Goal: Transaction & Acquisition: Purchase product/service

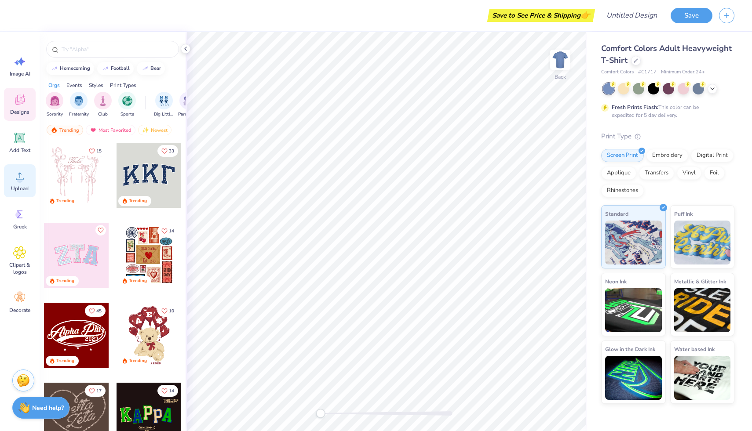
click at [21, 179] on circle at bounding box center [20, 180] width 6 height 6
click at [567, 62] on img at bounding box center [560, 59] width 35 height 35
click at [561, 60] on img at bounding box center [560, 59] width 35 height 35
click at [22, 185] on div "Upload" at bounding box center [20, 180] width 32 height 33
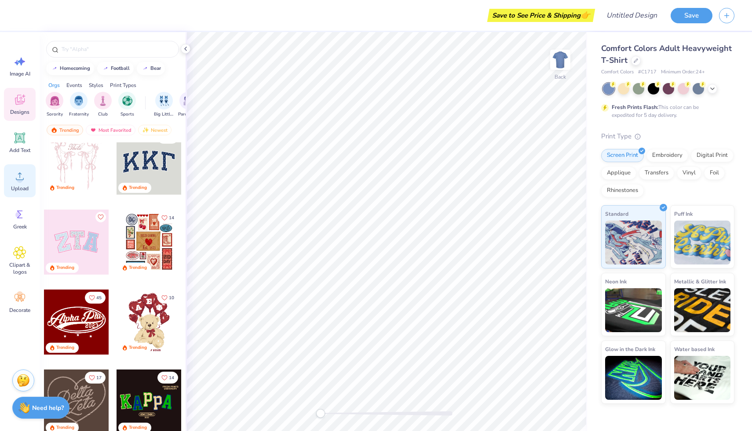
click at [18, 182] on circle at bounding box center [20, 180] width 6 height 6
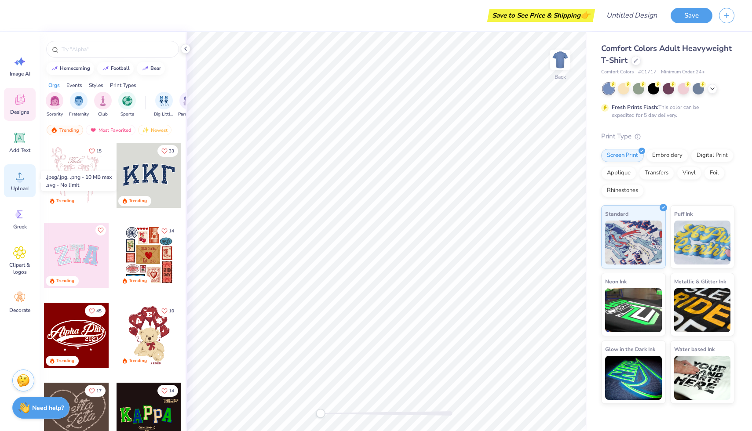
click at [23, 179] on icon at bounding box center [20, 176] width 8 height 7
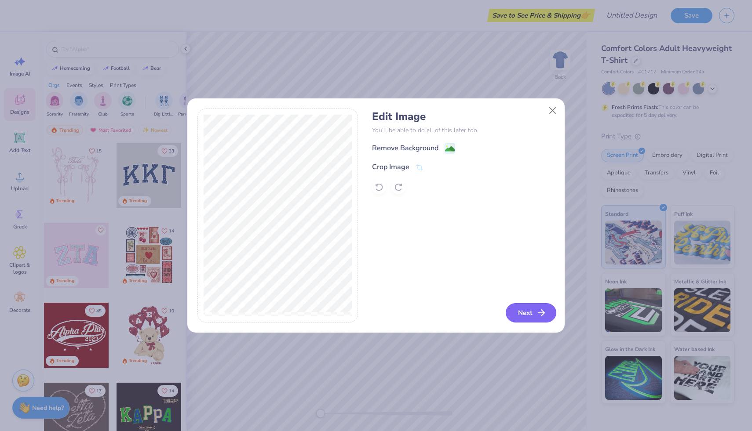
click at [531, 312] on button "Next" at bounding box center [531, 312] width 51 height 19
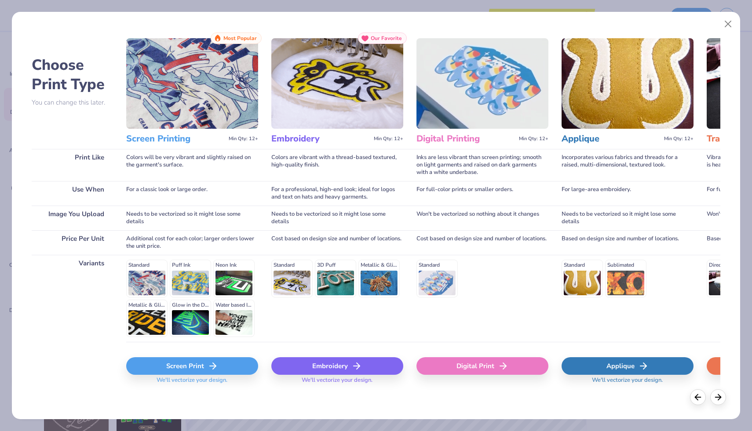
click at [348, 368] on div "Embroidery" at bounding box center [337, 366] width 132 height 18
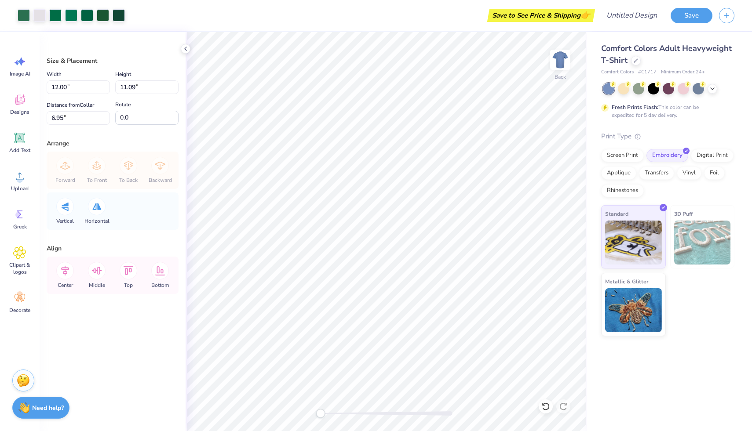
type input "7.07"
type input "6.54"
type input "1.60"
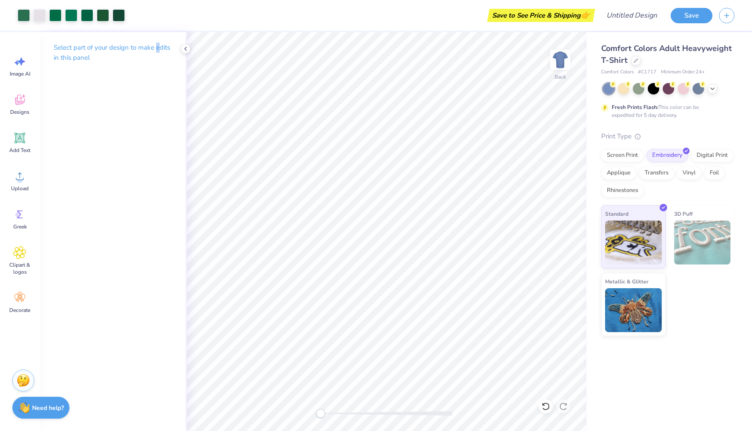
click at [157, 47] on p "Select part of your design to make edits in this panel" at bounding box center [113, 53] width 118 height 20
click at [184, 47] on icon at bounding box center [185, 48] width 7 height 7
click at [558, 58] on img at bounding box center [560, 59] width 35 height 35
click at [558, 58] on img at bounding box center [560, 60] width 18 height 18
click at [637, 61] on icon at bounding box center [636, 60] width 4 height 4
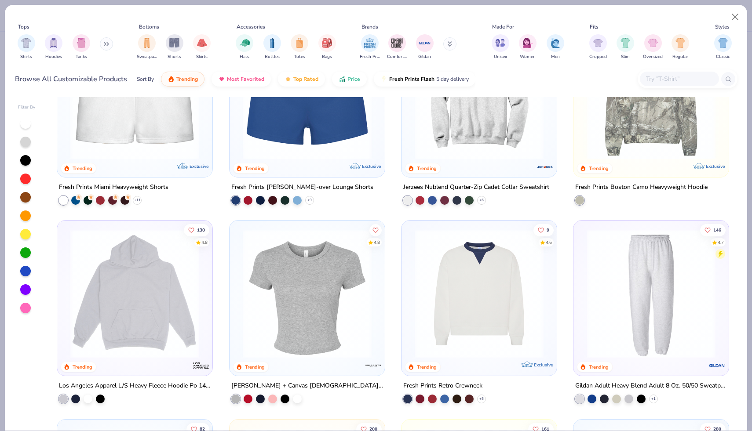
scroll to position [819, 0]
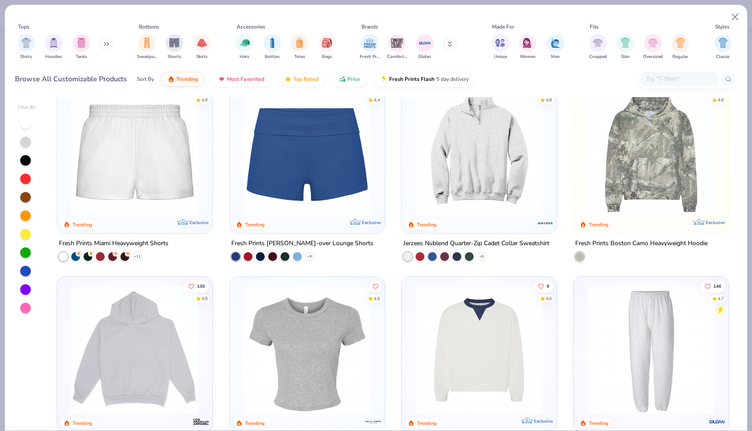
click at [298, 365] on img at bounding box center [307, 350] width 138 height 129
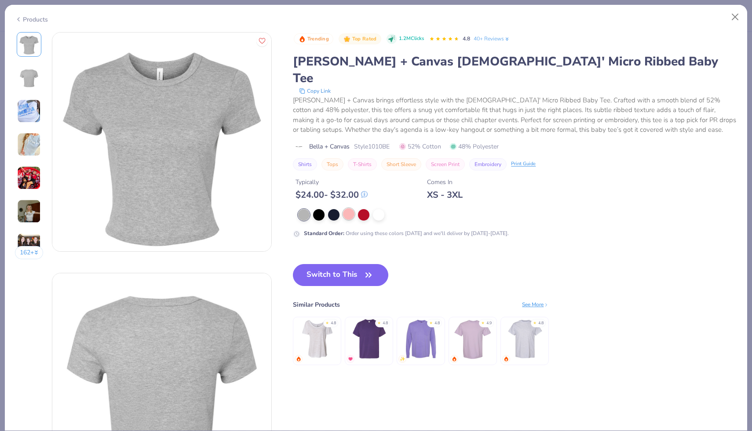
click at [346, 208] on div at bounding box center [348, 213] width 11 height 11
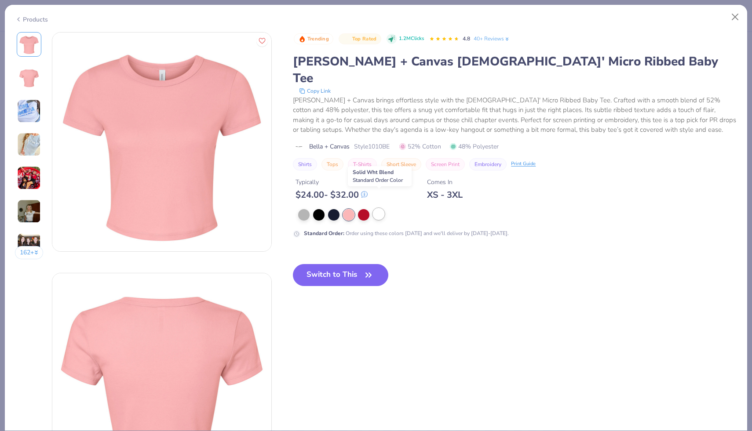
click at [383, 208] on div at bounding box center [378, 213] width 11 height 11
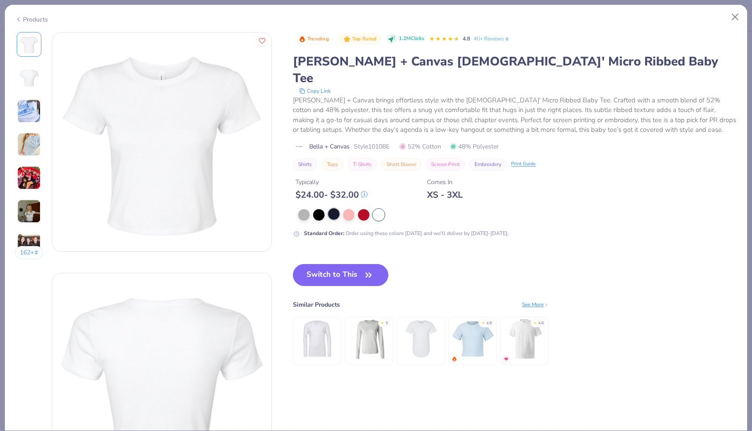
click at [332, 208] on div at bounding box center [333, 213] width 11 height 11
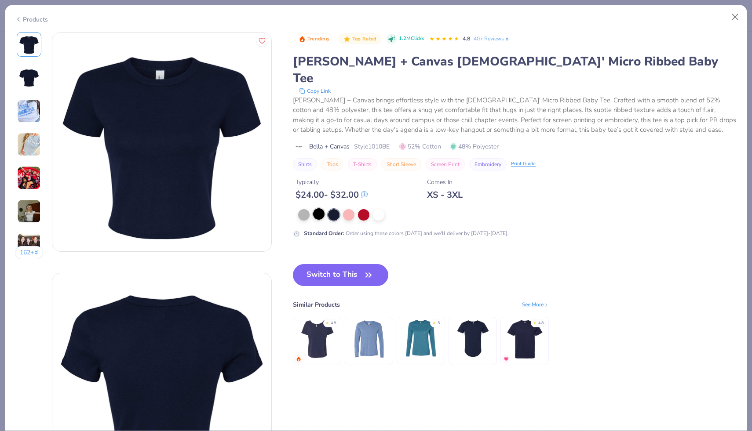
click at [316, 208] on div at bounding box center [318, 213] width 11 height 11
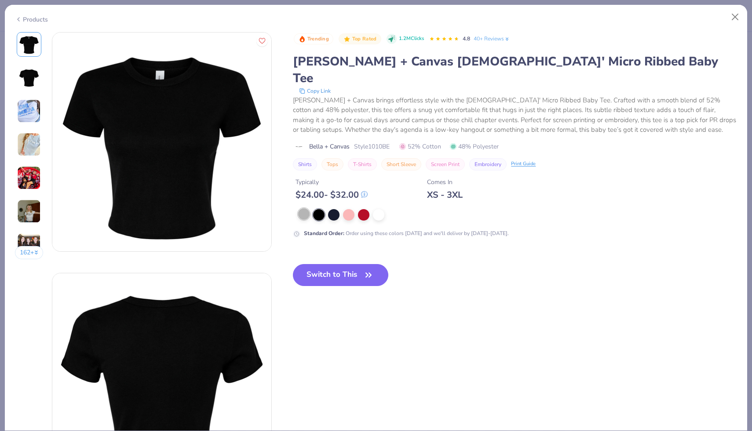
click at [305, 208] on div at bounding box center [303, 213] width 11 height 11
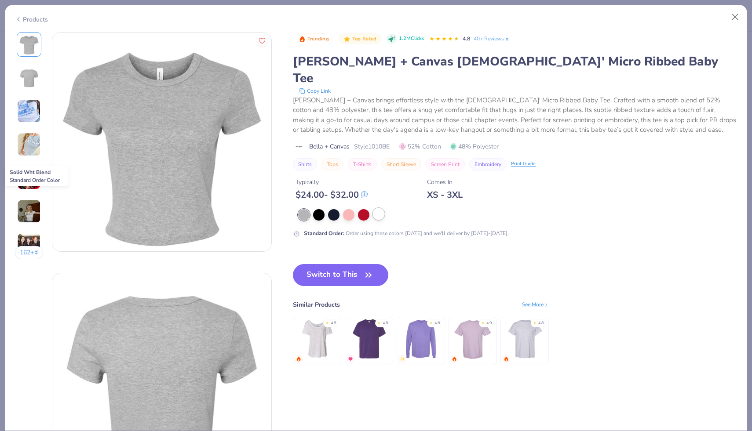
click at [381, 208] on div at bounding box center [378, 213] width 11 height 11
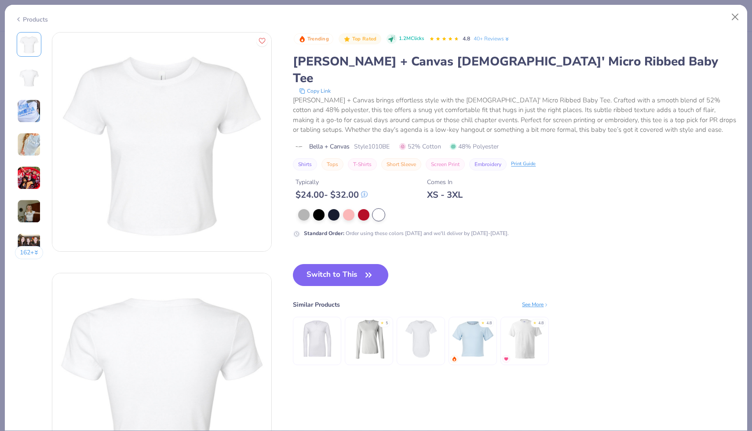
click at [25, 113] on img at bounding box center [29, 111] width 24 height 24
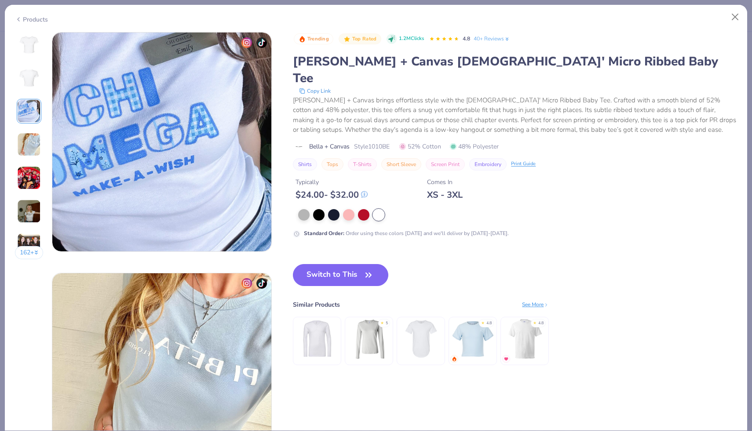
click at [26, 135] on img at bounding box center [29, 145] width 24 height 24
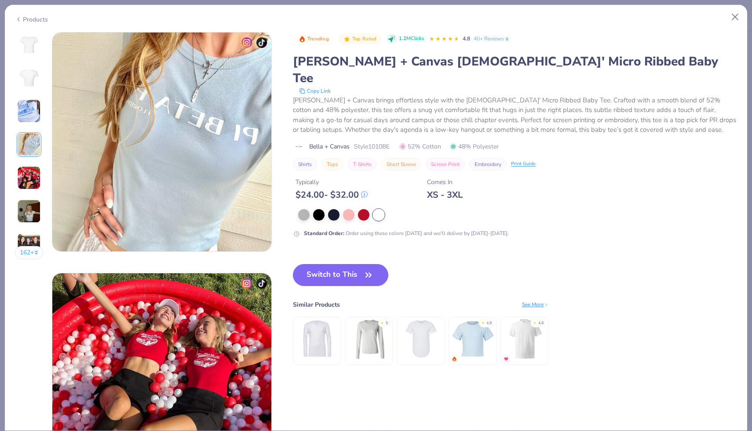
click at [30, 169] on img at bounding box center [29, 178] width 24 height 24
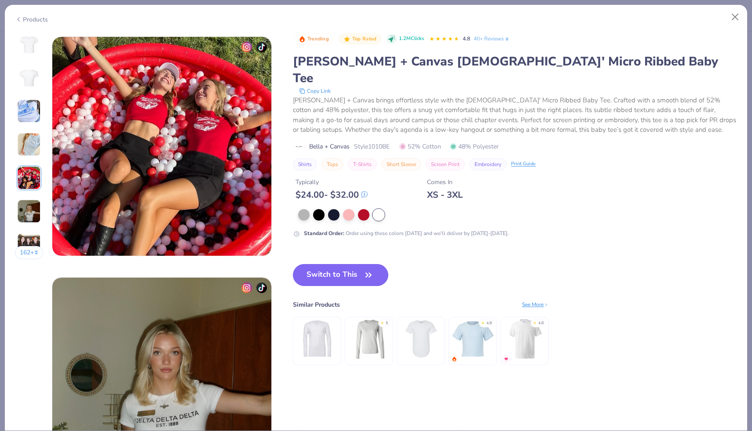
scroll to position [964, 0]
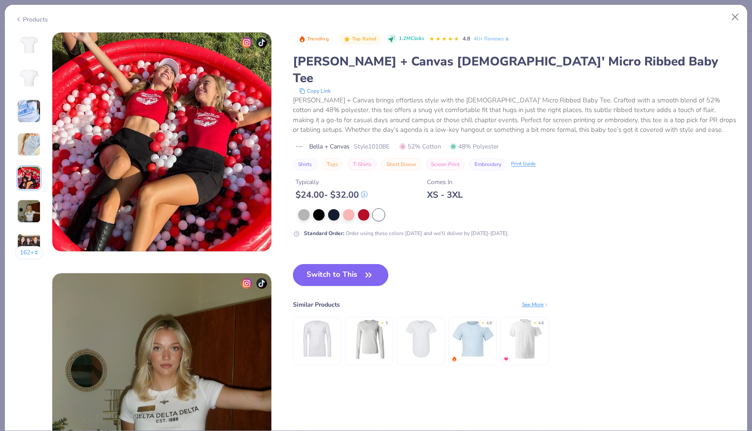
click at [31, 211] on img at bounding box center [29, 212] width 24 height 24
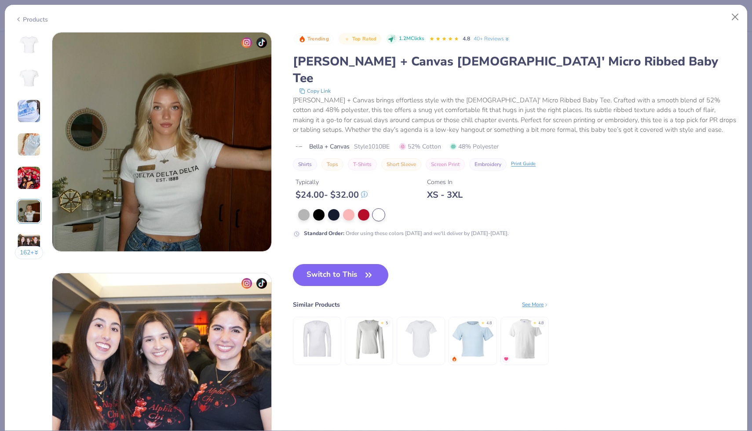
click at [30, 241] on img at bounding box center [29, 245] width 24 height 24
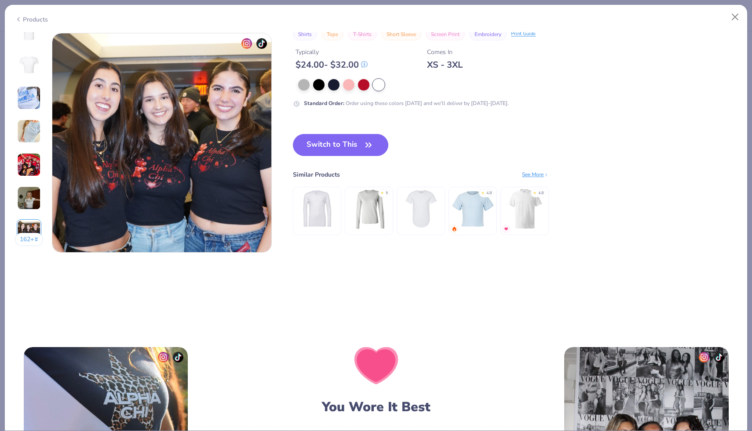
scroll to position [1446, 0]
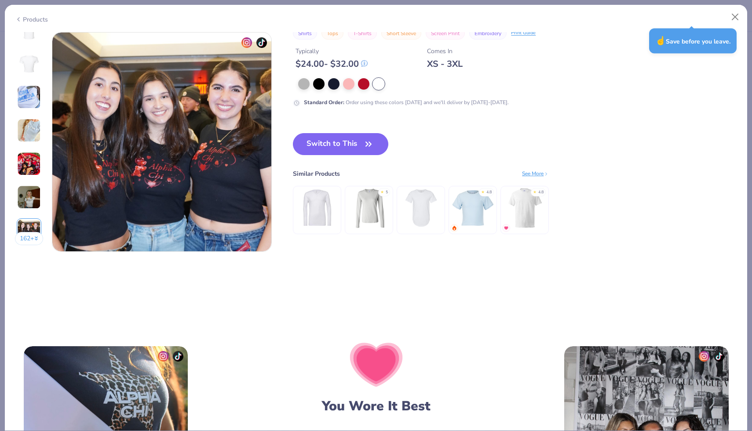
click at [18, 15] on icon at bounding box center [18, 19] width 7 height 11
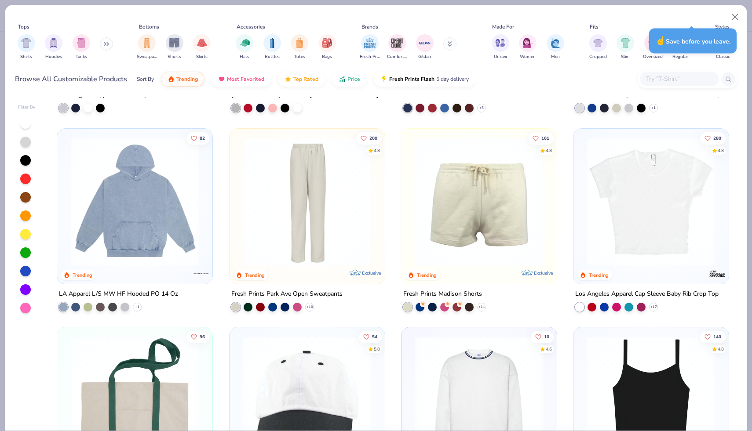
scroll to position [1168, 0]
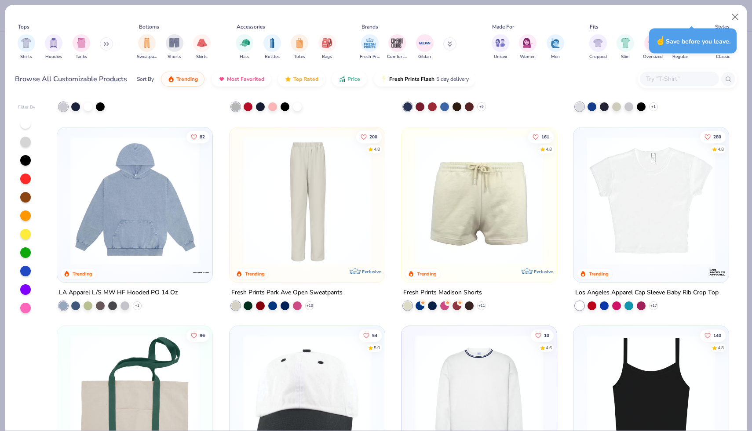
click at [686, 236] on img at bounding box center [651, 200] width 138 height 129
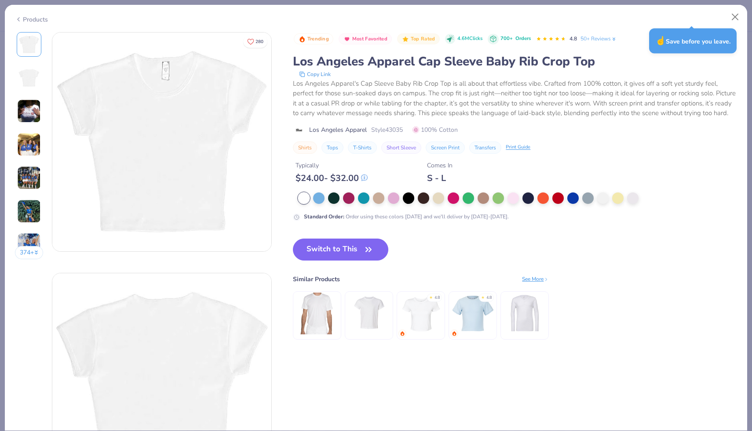
click at [26, 108] on img at bounding box center [29, 111] width 24 height 24
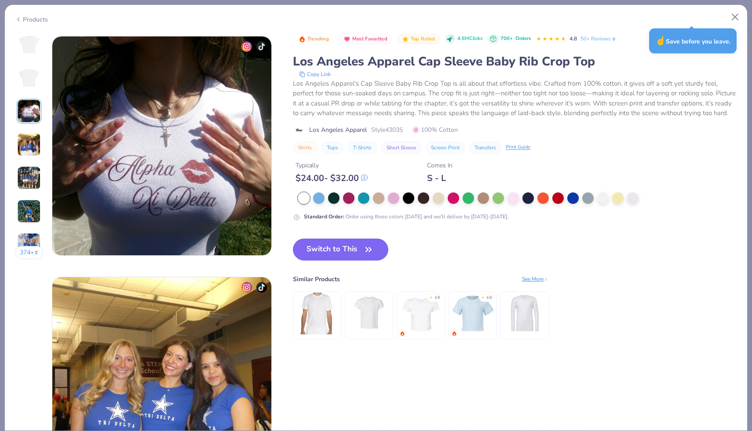
scroll to position [482, 0]
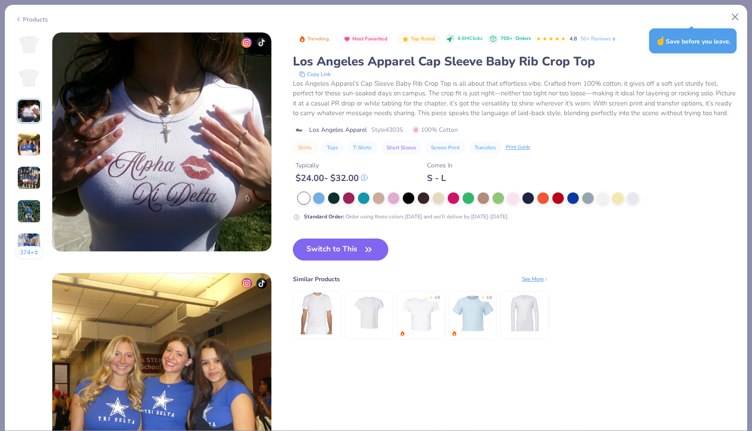
click at [25, 140] on img at bounding box center [29, 145] width 24 height 24
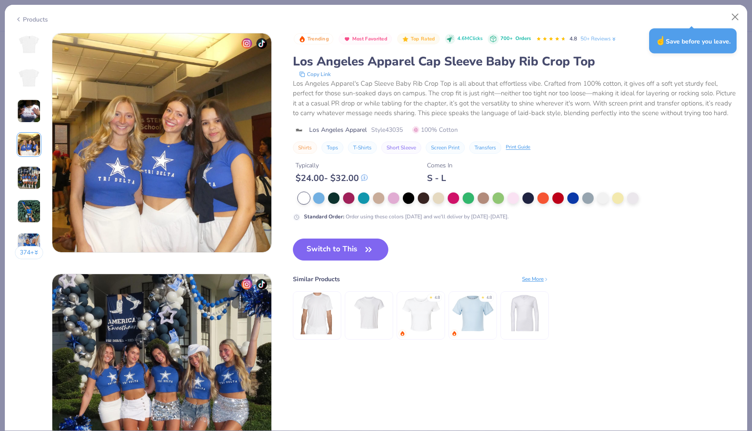
scroll to position [723, 0]
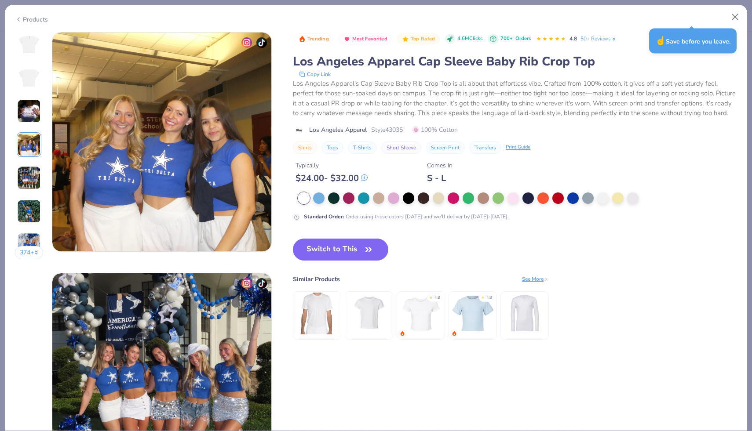
click at [25, 168] on img at bounding box center [29, 178] width 24 height 24
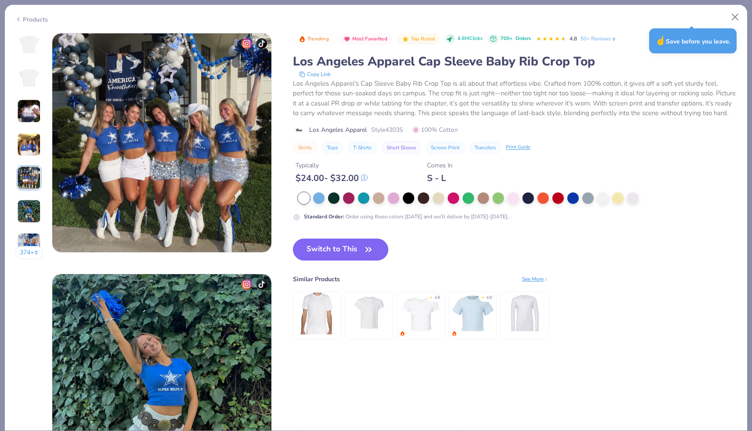
scroll to position [964, 0]
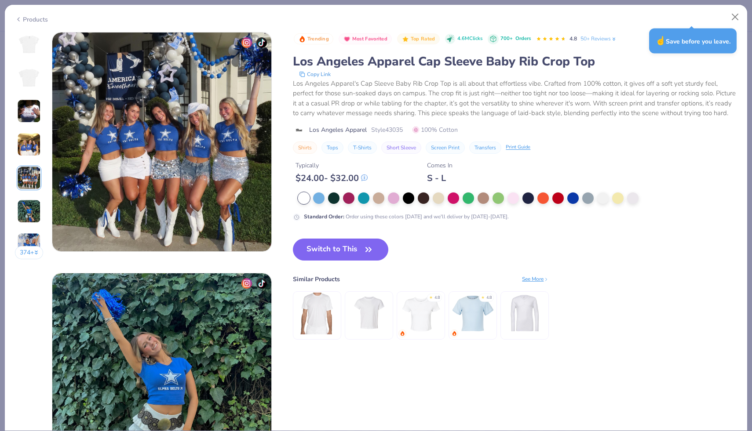
click at [27, 202] on img at bounding box center [29, 212] width 24 height 24
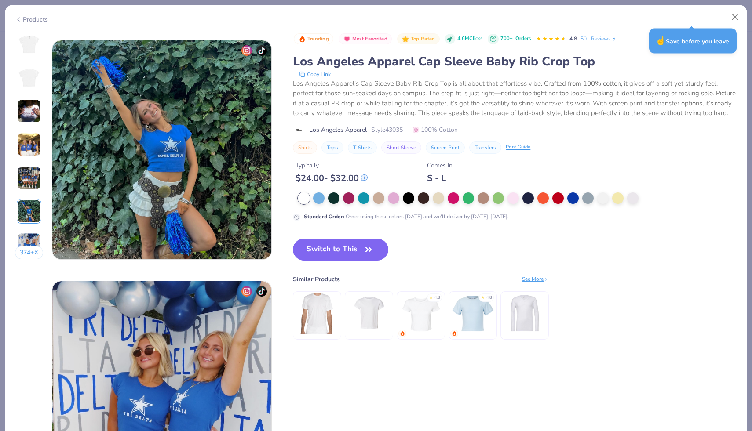
scroll to position [1205, 0]
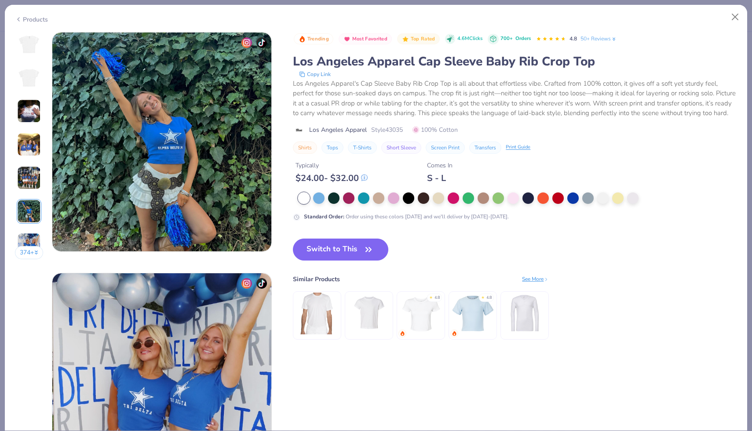
click at [28, 237] on img at bounding box center [29, 245] width 24 height 24
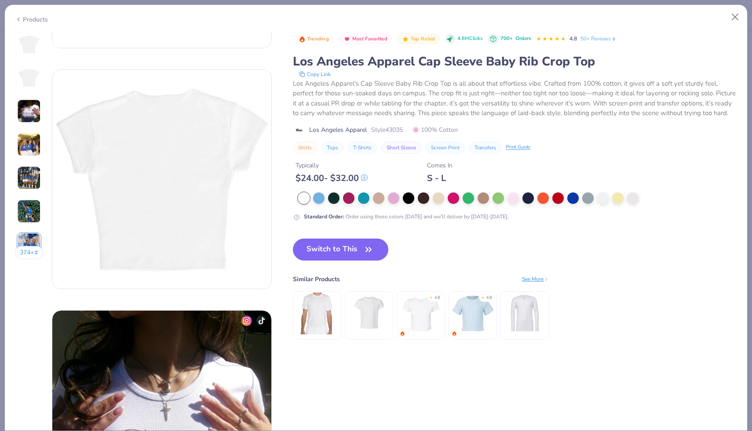
scroll to position [161, 0]
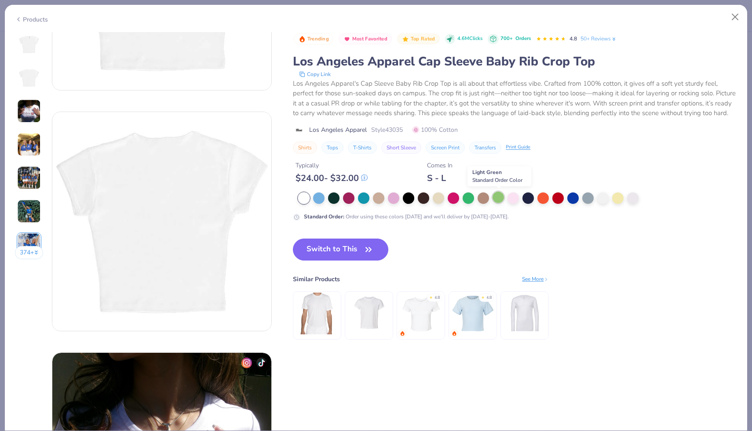
click at [504, 199] on div at bounding box center [497, 197] width 11 height 11
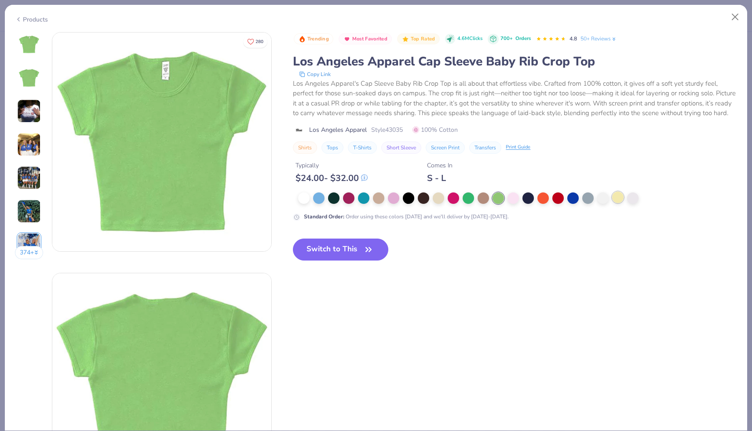
click at [620, 198] on div at bounding box center [617, 197] width 11 height 11
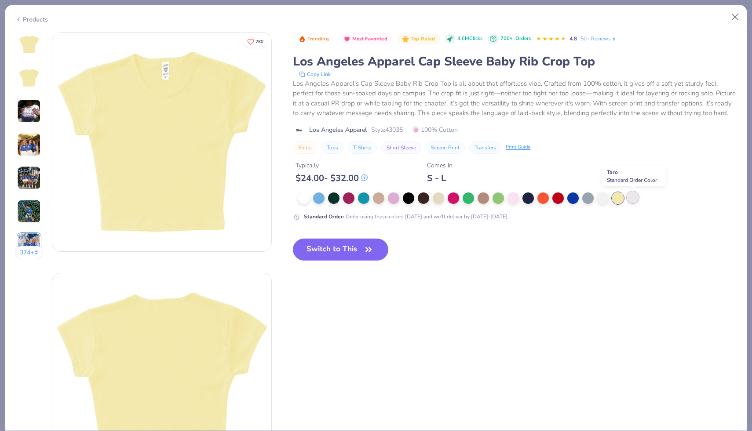
click at [635, 198] on div at bounding box center [632, 197] width 11 height 11
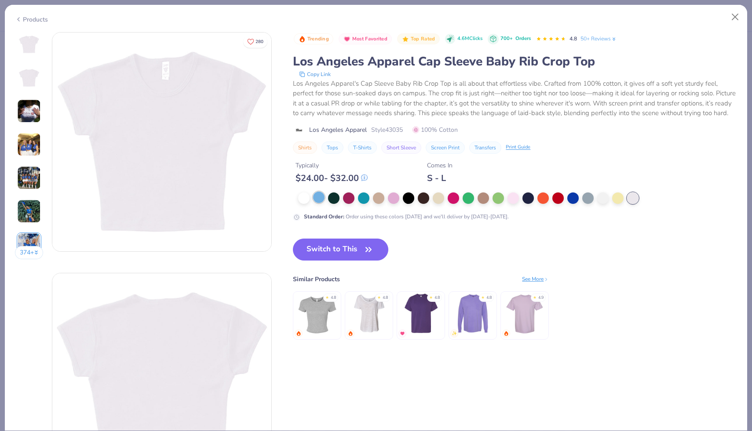
click at [318, 200] on div at bounding box center [318, 197] width 11 height 11
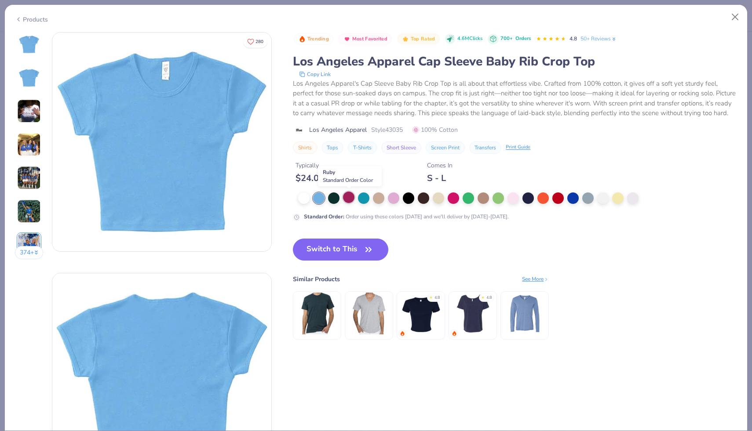
click at [346, 199] on div at bounding box center [348, 197] width 11 height 11
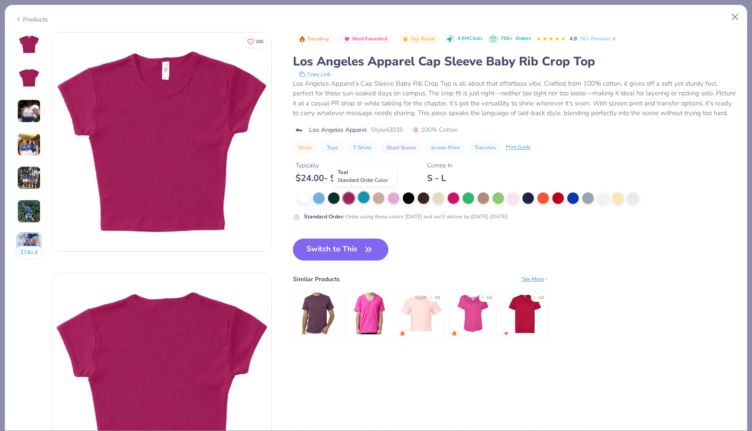
click at [365, 201] on div at bounding box center [363, 197] width 11 height 11
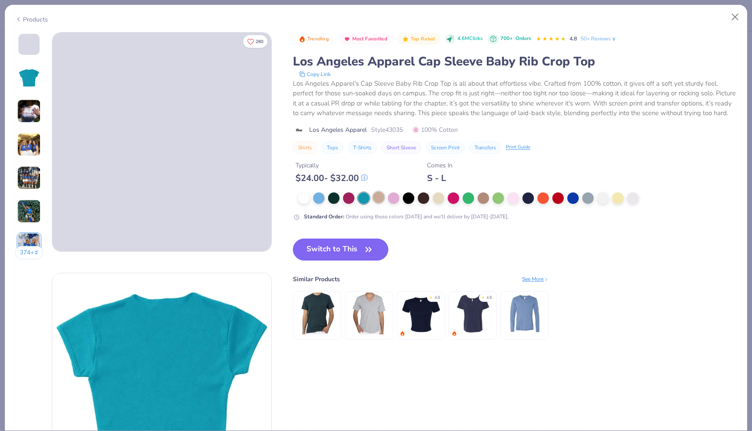
click at [377, 199] on div at bounding box center [378, 197] width 11 height 11
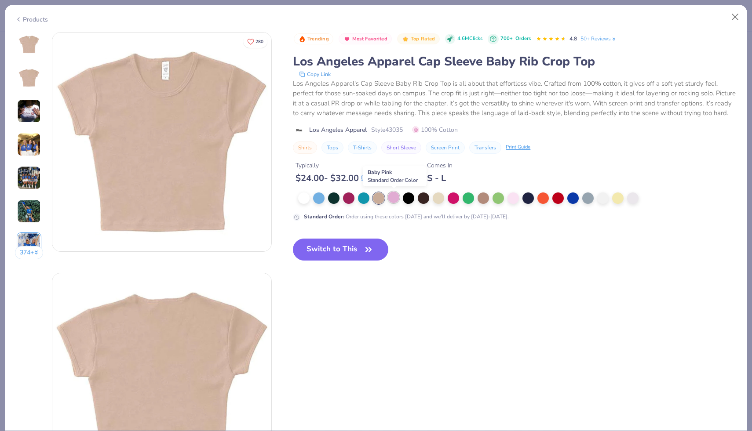
click at [393, 200] on div at bounding box center [393, 197] width 11 height 11
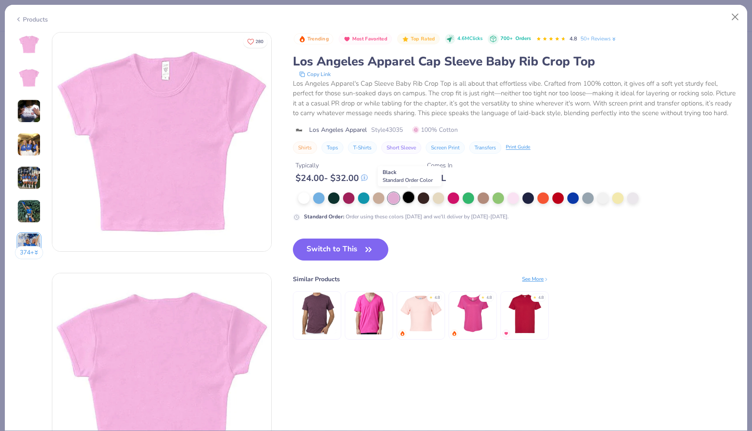
click at [411, 201] on div at bounding box center [408, 197] width 11 height 11
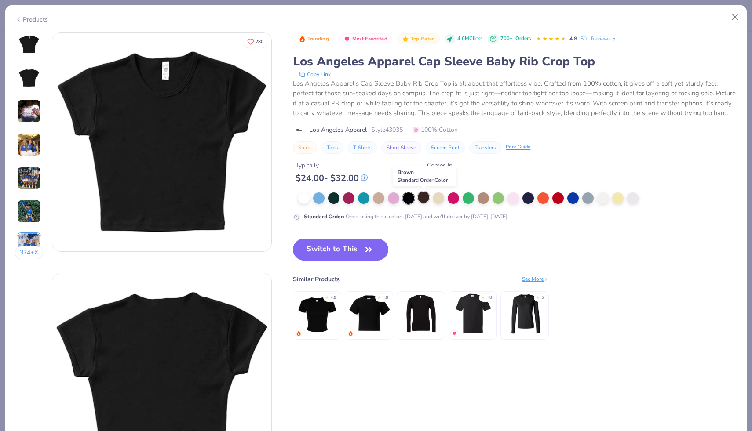
click at [422, 201] on div at bounding box center [423, 197] width 11 height 11
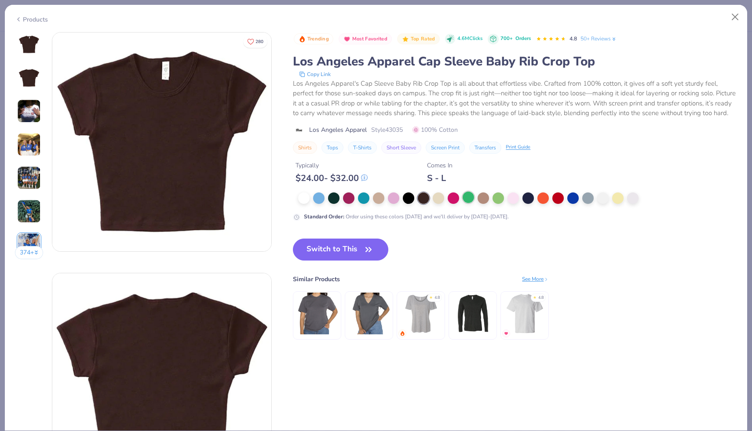
click at [464, 197] on div at bounding box center [468, 197] width 11 height 11
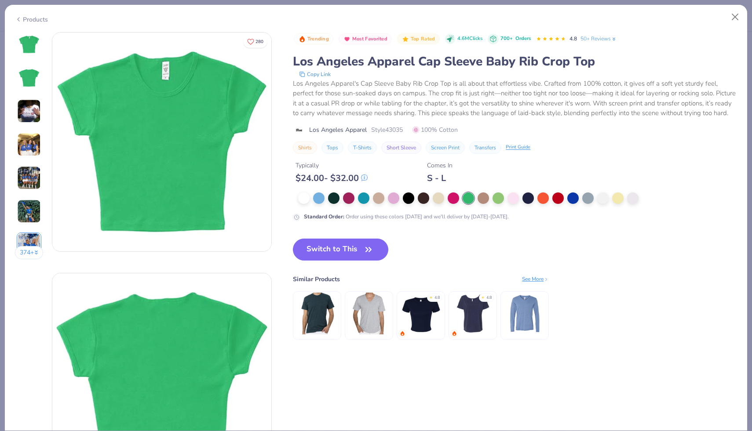
scroll to position [5, 0]
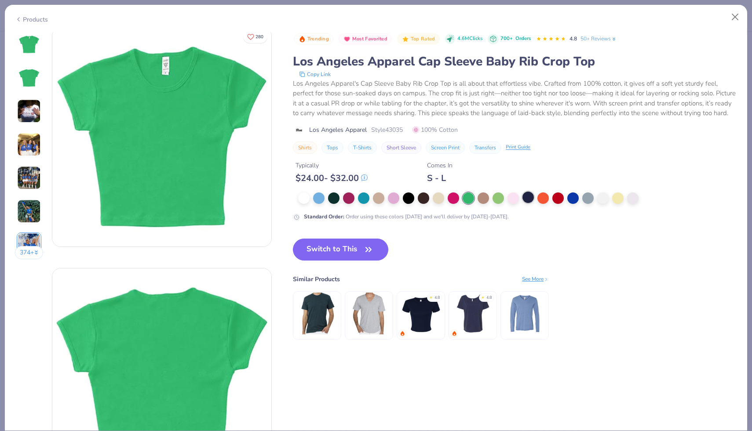
click at [524, 199] on div at bounding box center [527, 197] width 11 height 11
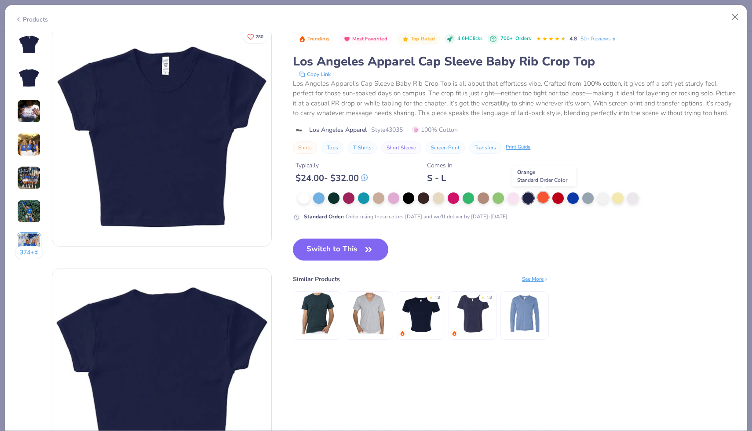
click at [543, 199] on div at bounding box center [542, 197] width 11 height 11
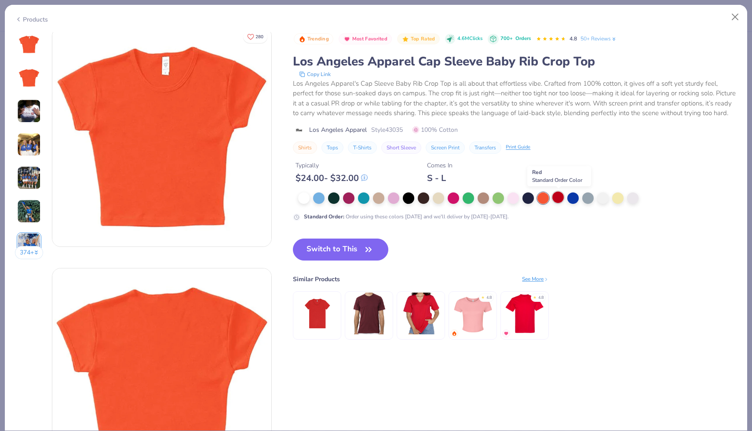
click at [557, 199] on div at bounding box center [557, 197] width 11 height 11
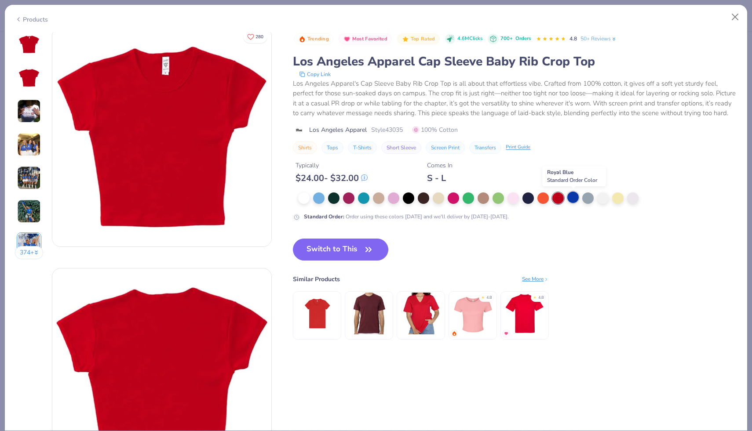
click at [577, 200] on div at bounding box center [572, 197] width 11 height 11
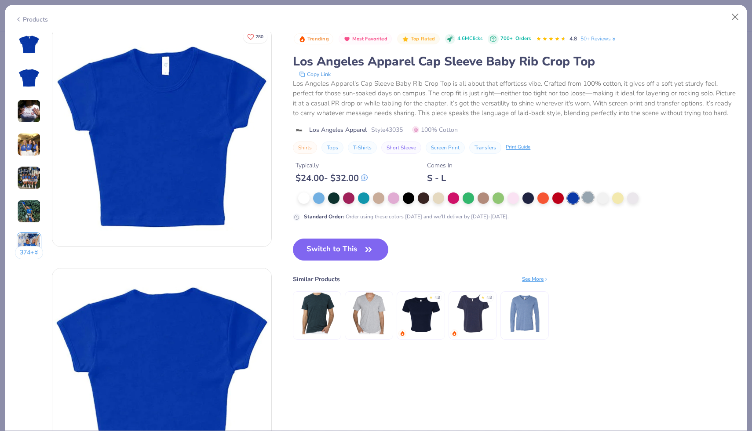
click at [590, 200] on div at bounding box center [587, 197] width 11 height 11
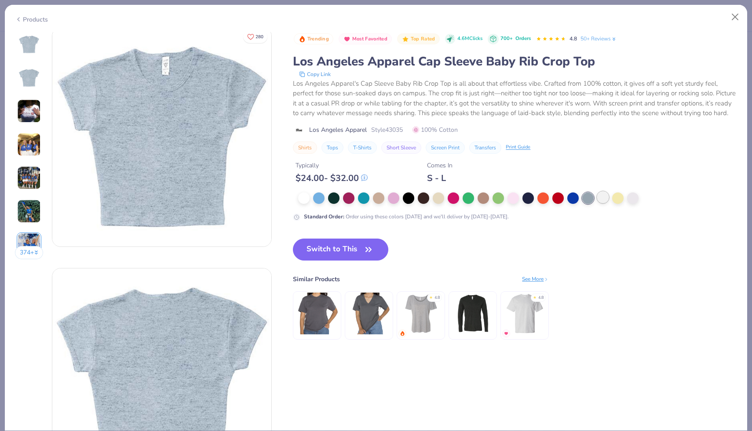
click at [602, 199] on div at bounding box center [602, 197] width 11 height 11
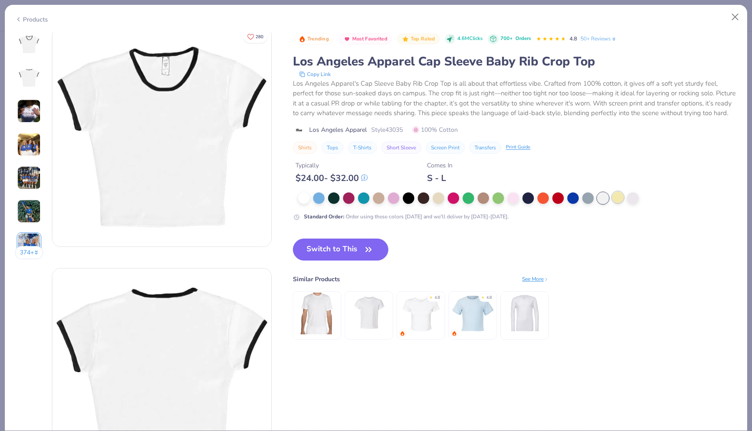
click at [620, 203] on div at bounding box center [617, 197] width 11 height 11
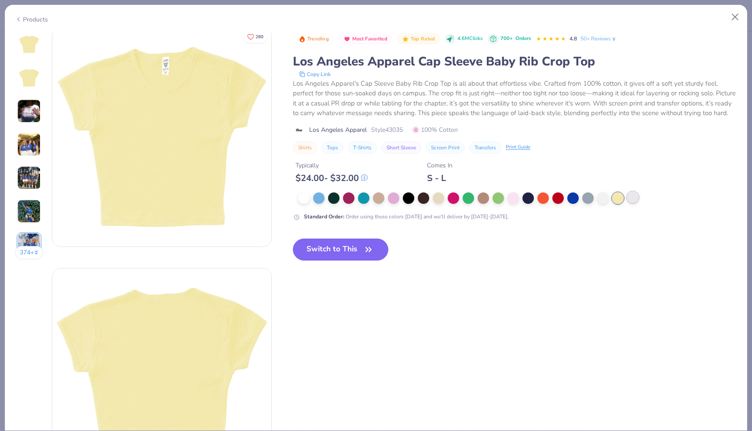
click at [633, 202] on div at bounding box center [632, 197] width 11 height 11
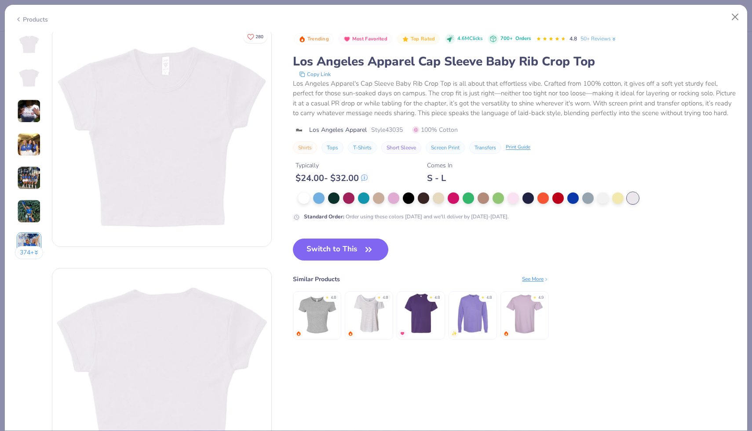
click at [34, 84] on img at bounding box center [28, 77] width 21 height 21
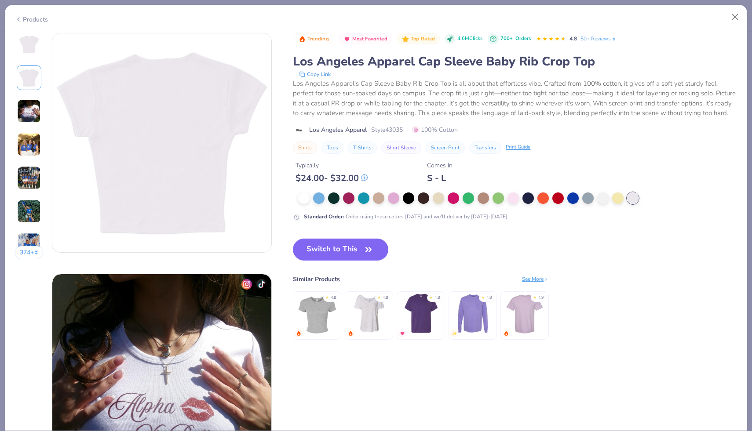
scroll to position [241, 0]
click at [23, 57] on div "374 +" at bounding box center [29, 149] width 29 height 234
click at [31, 50] on img at bounding box center [28, 44] width 21 height 21
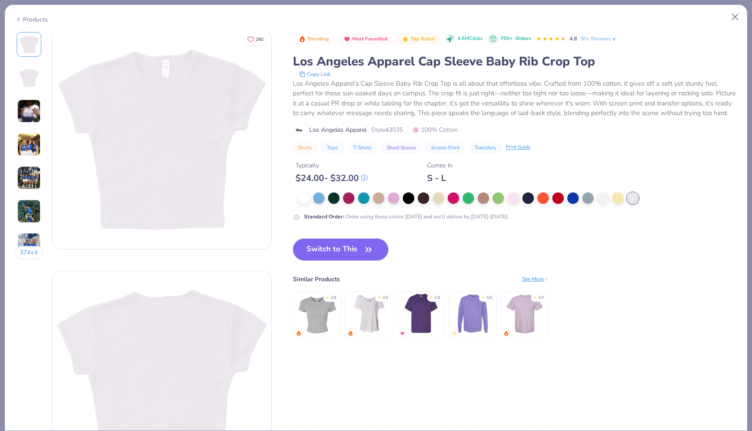
scroll to position [0, 0]
click at [303, 200] on div at bounding box center [303, 197] width 11 height 11
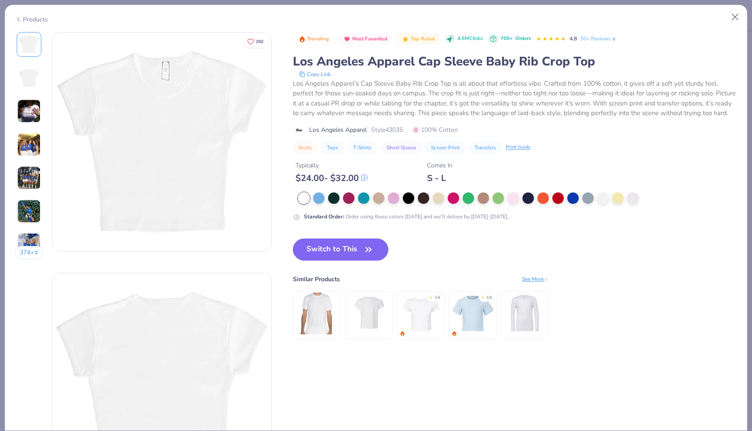
click at [351, 251] on button "Switch to This" at bounding box center [340, 250] width 95 height 22
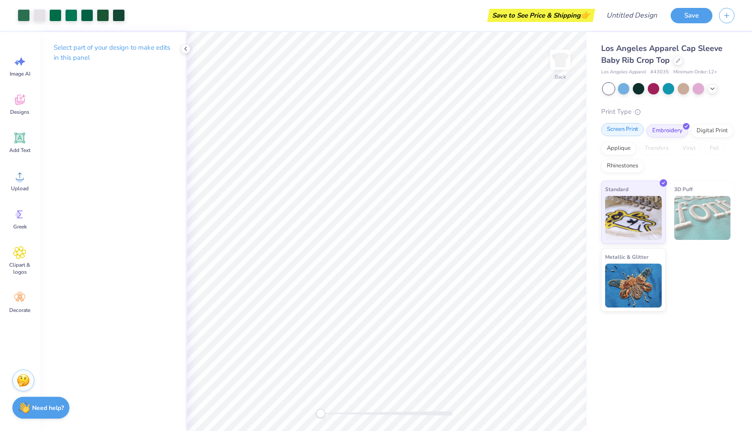
click at [631, 129] on div "Screen Print" at bounding box center [622, 129] width 43 height 13
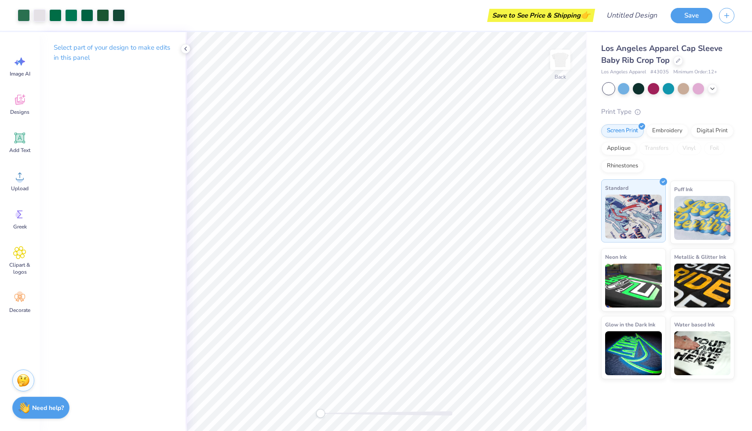
click at [648, 211] on img at bounding box center [633, 217] width 57 height 44
click at [639, 214] on img at bounding box center [633, 217] width 57 height 44
click at [26, 310] on span "Decorate" at bounding box center [19, 310] width 21 height 7
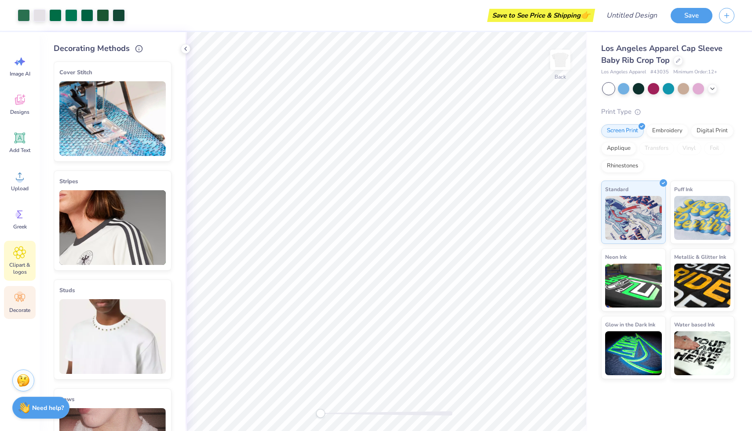
click at [24, 265] on span "Clipart & logos" at bounding box center [19, 269] width 29 height 14
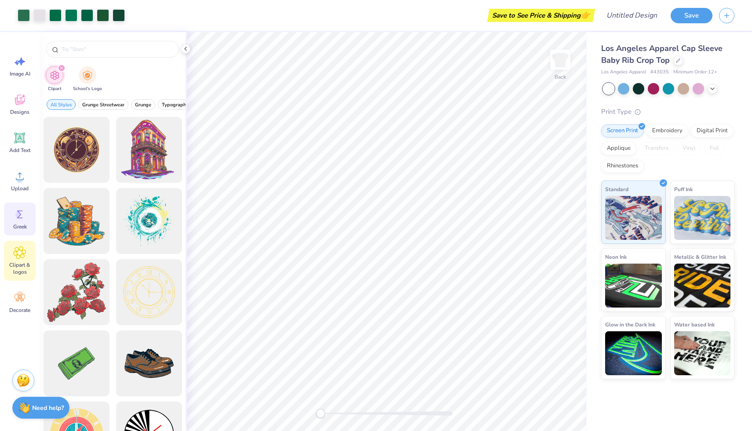
click at [21, 226] on span "Greek" at bounding box center [20, 226] width 14 height 7
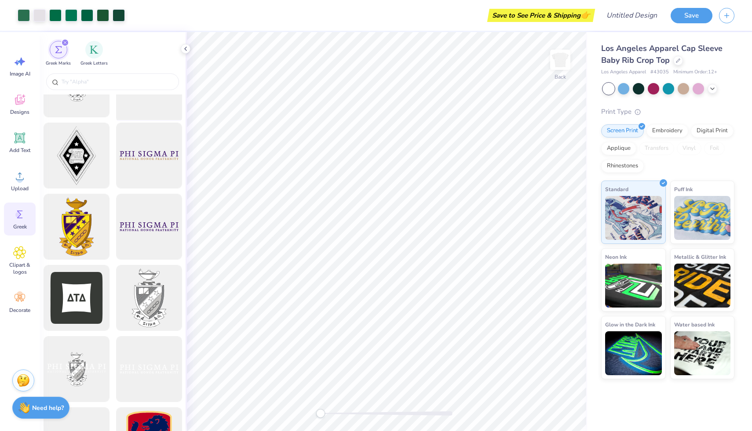
scroll to position [186, 0]
click at [23, 109] on span "Designs" at bounding box center [19, 112] width 19 height 7
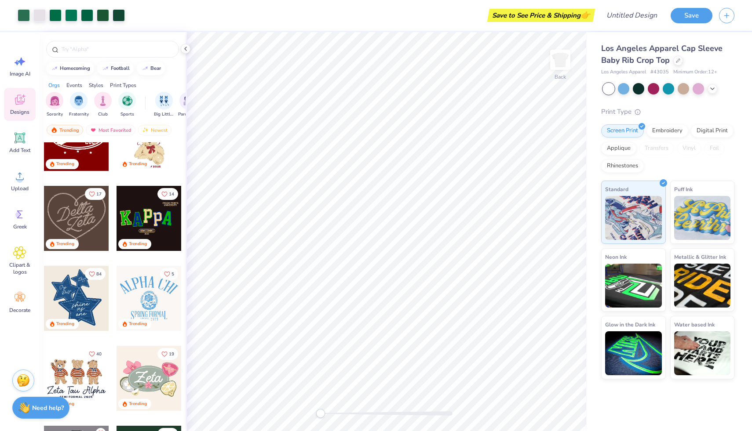
scroll to position [200, 0]
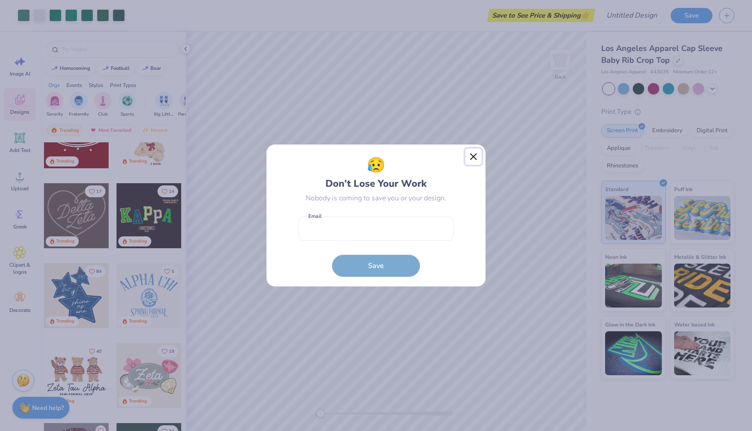
click at [472, 154] on button "Close" at bounding box center [473, 157] width 17 height 17
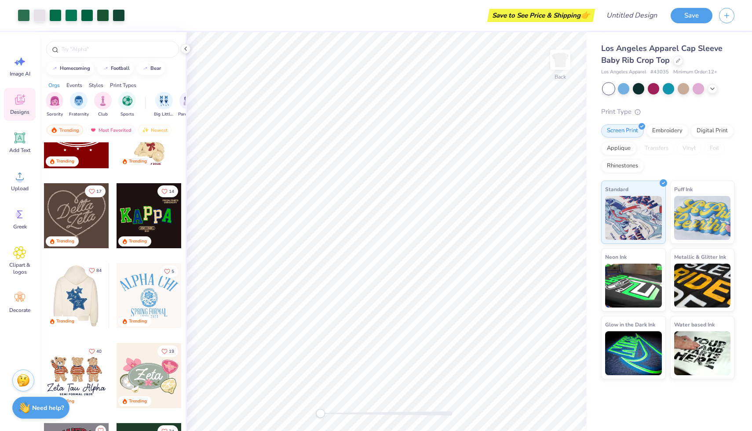
click at [89, 270] on icon "Like" at bounding box center [92, 271] width 6 height 6
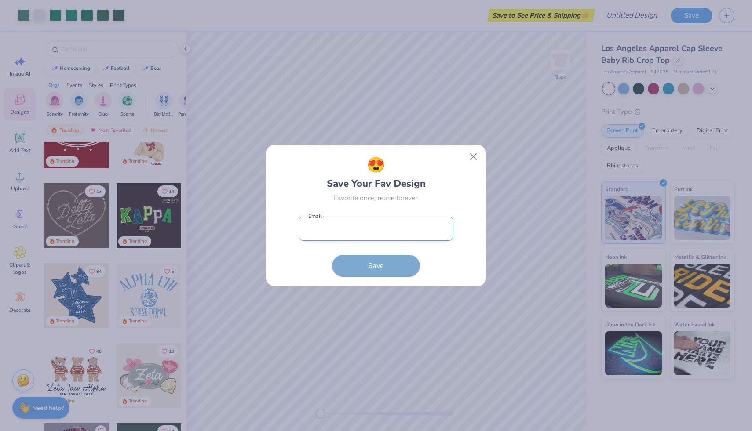
click at [393, 225] on input "email" at bounding box center [376, 229] width 155 height 24
type input "[EMAIL_ADDRESS][DOMAIN_NAME]"
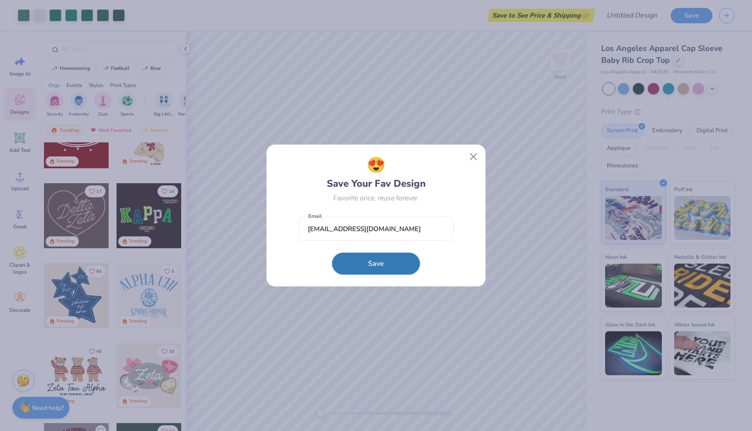
click at [390, 265] on button "Save" at bounding box center [376, 264] width 88 height 22
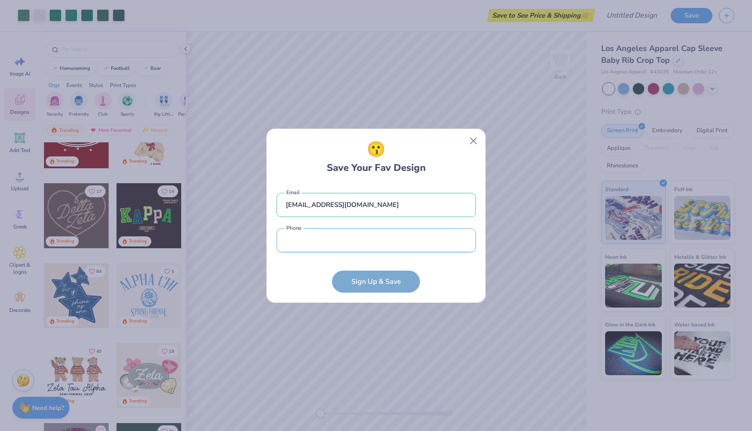
click at [371, 235] on input "tel" at bounding box center [376, 241] width 199 height 24
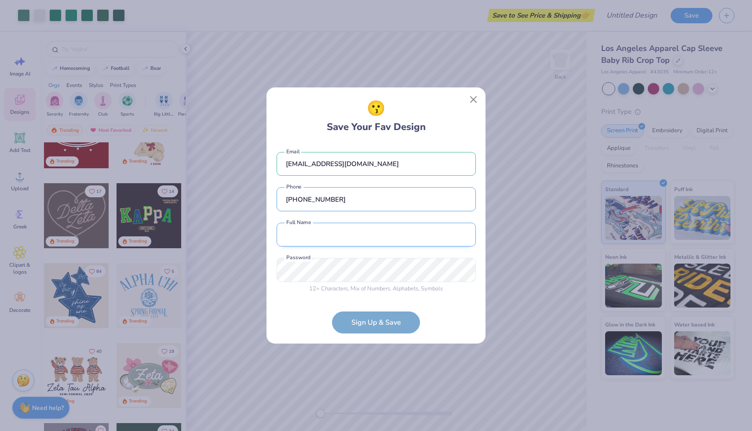
type input "[PHONE_NUMBER]"
click at [350, 228] on input "text" at bounding box center [376, 235] width 199 height 24
type input "[PERSON_NAME]"
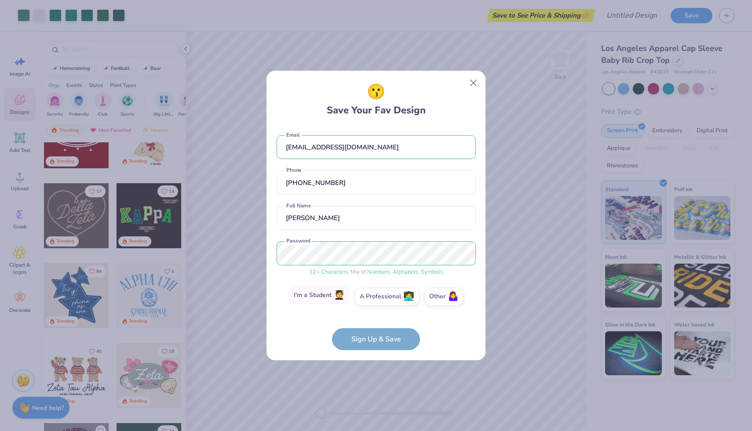
click at [343, 301] on label "I'm a Student 🧑‍🎓" at bounding box center [319, 296] width 62 height 18
click at [373, 301] on input "I'm a Student 🧑‍🎓" at bounding box center [376, 299] width 6 height 6
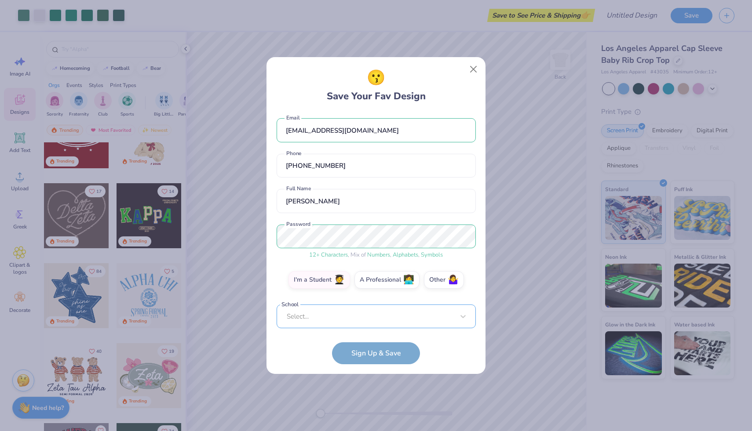
click at [368, 314] on div "Select..." at bounding box center [376, 317] width 199 height 24
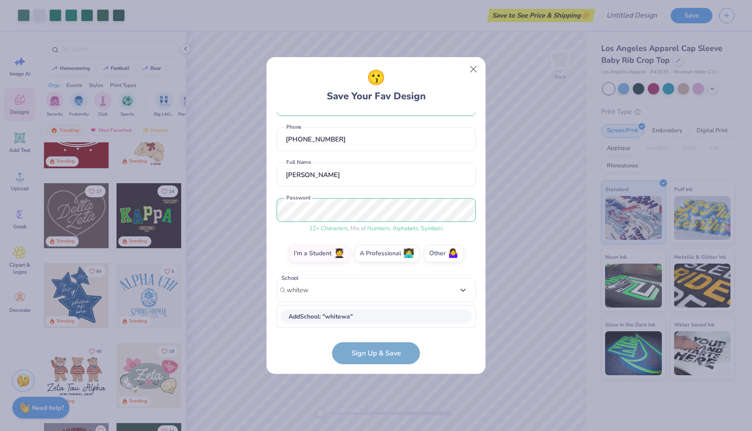
scroll to position [29, 0]
type input "w"
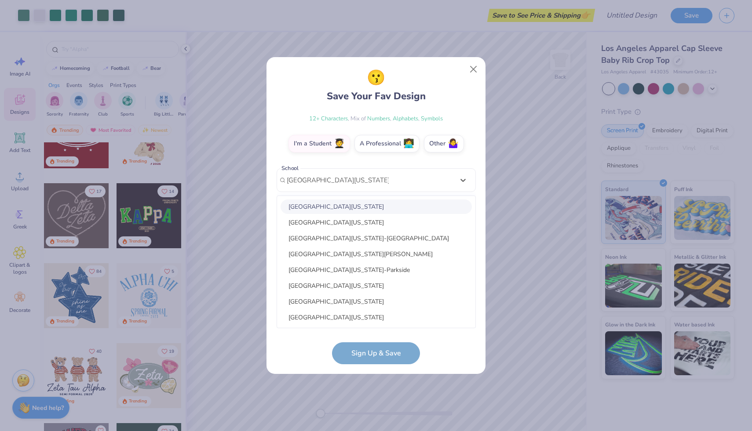
click at [373, 211] on div "[GEOGRAPHIC_DATA][US_STATE]" at bounding box center [376, 207] width 191 height 15
type input "[GEOGRAPHIC_DATA][US_STATE]"
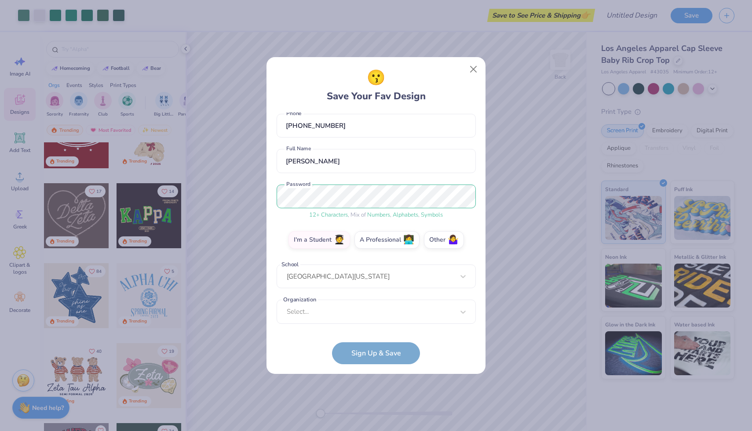
click at [367, 325] on div "[EMAIL_ADDRESS][DOMAIN_NAME] Email [PHONE_NUMBER] Phone [PERSON_NAME] Full Name…" at bounding box center [376, 221] width 199 height 216
click at [365, 316] on div "option focused, 8 of 15. 15 results available. Use Up and Down to choose option…" at bounding box center [376, 380] width 199 height 160
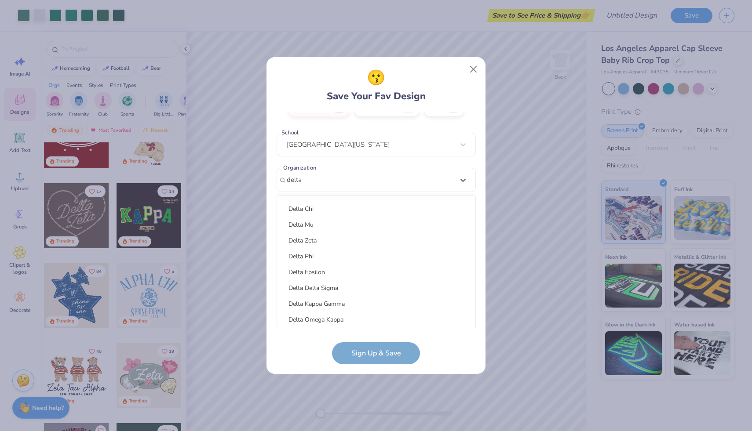
scroll to position [160, 0]
click at [335, 234] on div "Delta Zeta" at bounding box center [376, 237] width 191 height 15
type input "delta"
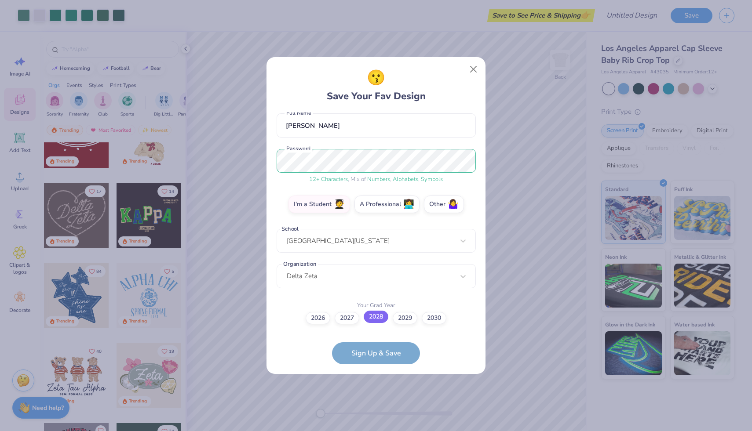
click at [379, 318] on label "2028" at bounding box center [376, 317] width 25 height 12
click at [379, 394] on input "2028" at bounding box center [376, 397] width 6 height 6
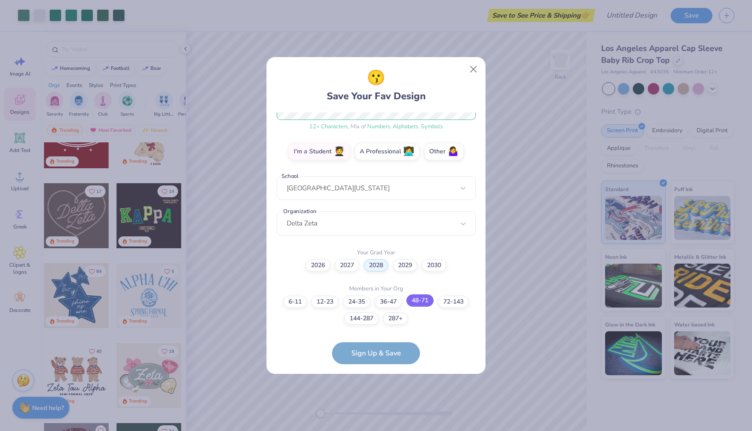
click at [421, 304] on label "48-71" at bounding box center [419, 301] width 27 height 12
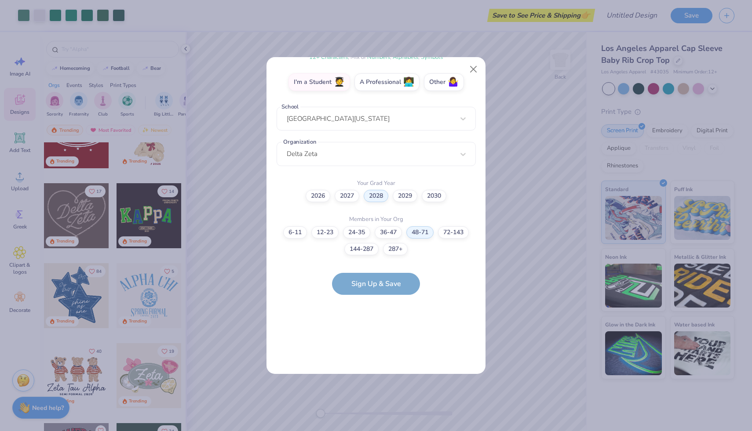
scroll to position [0, 0]
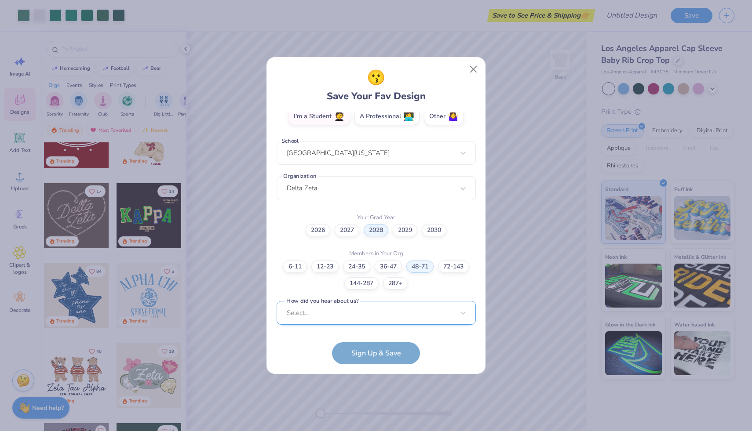
click at [446, 315] on div "Select..." at bounding box center [376, 313] width 199 height 24
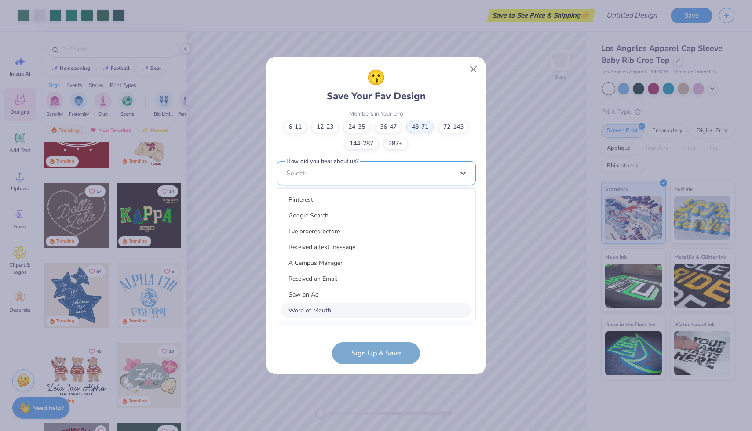
scroll to position [299, 0]
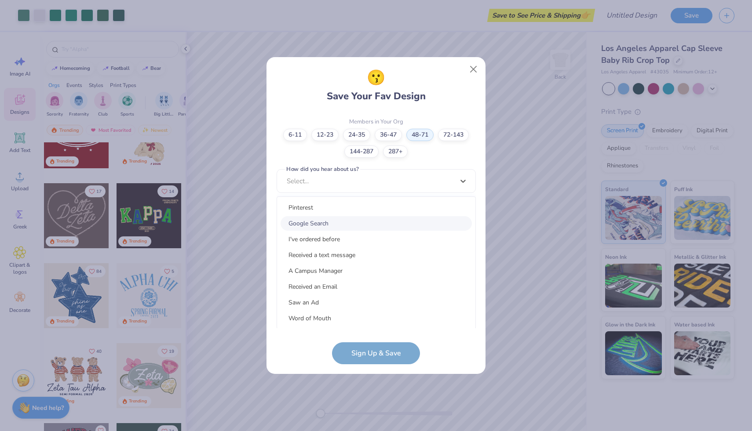
click at [381, 222] on div "Google Search" at bounding box center [376, 223] width 191 height 15
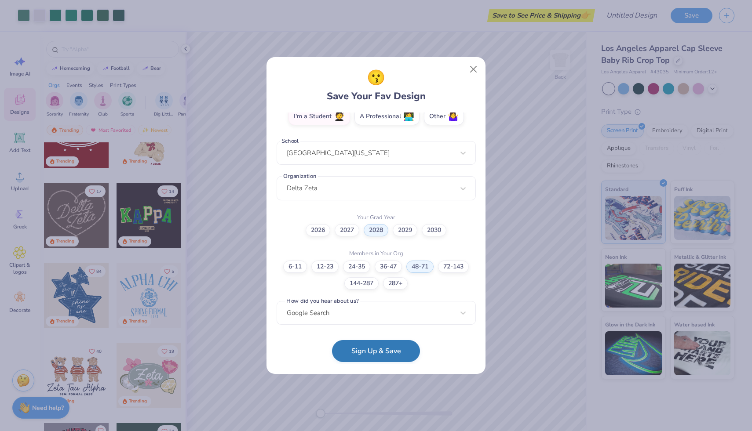
click at [397, 354] on button "Sign Up & Save" at bounding box center [376, 351] width 88 height 22
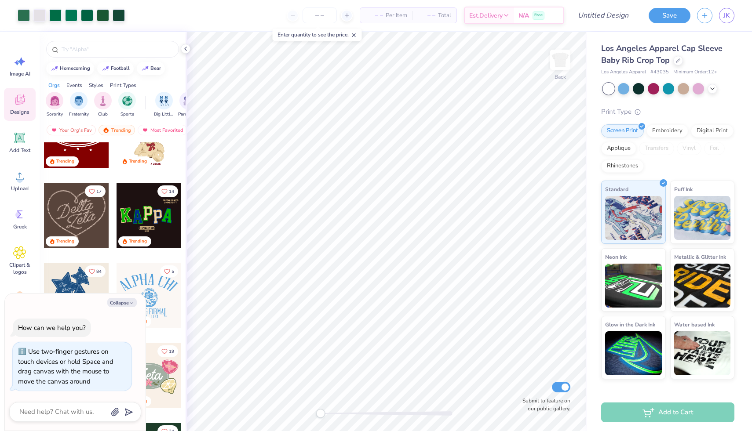
click at [255, 417] on div "Back Submit to feature on our public gallery." at bounding box center [386, 231] width 401 height 399
click at [185, 50] on icon at bounding box center [185, 48] width 7 height 7
type textarea "x"
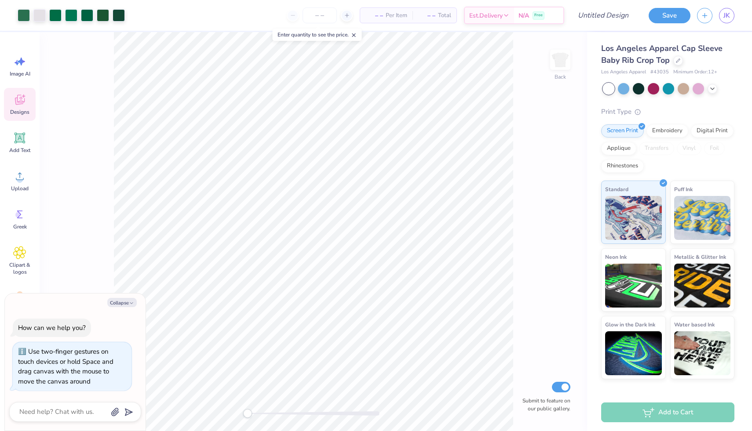
click at [320, 36] on div "Enter quantity to see the price." at bounding box center [317, 35] width 89 height 12
click at [321, 13] on input "number" at bounding box center [320, 15] width 34 height 16
type input "1"
type textarea "x"
type input "12"
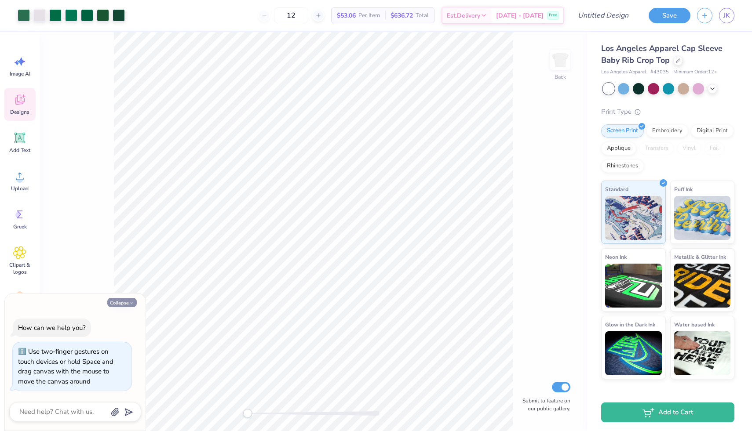
click at [131, 304] on icon "button" at bounding box center [131, 303] width 5 height 5
type textarea "x"
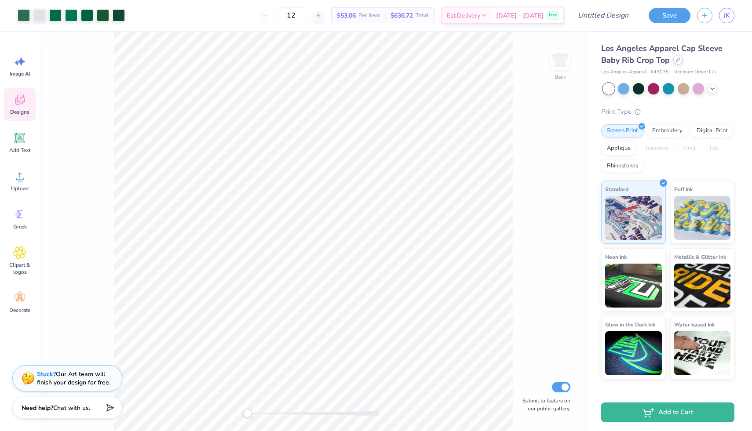
click at [676, 62] on div at bounding box center [678, 60] width 10 height 10
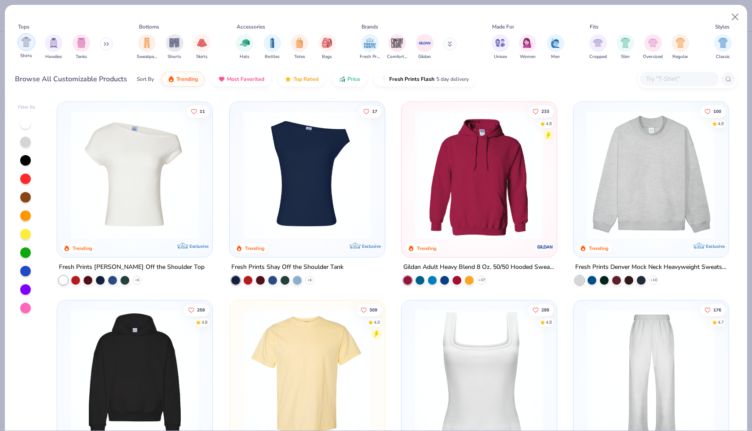
click at [28, 41] on img "filter for Shirts" at bounding box center [26, 42] width 10 height 10
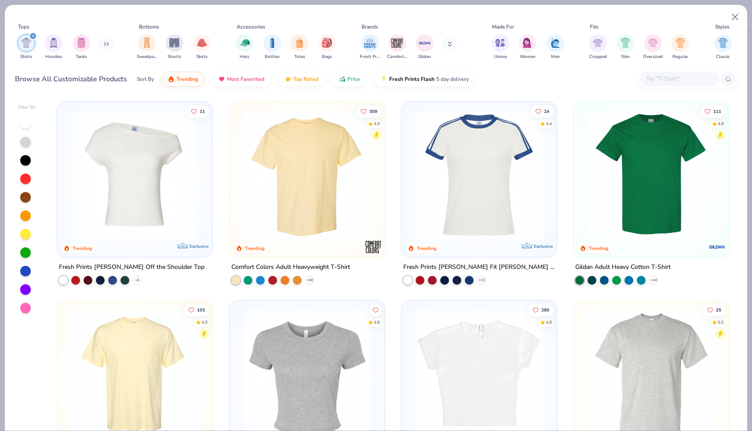
click at [106, 44] on icon at bounding box center [106, 44] width 5 height 4
